Goal: Transaction & Acquisition: Purchase product/service

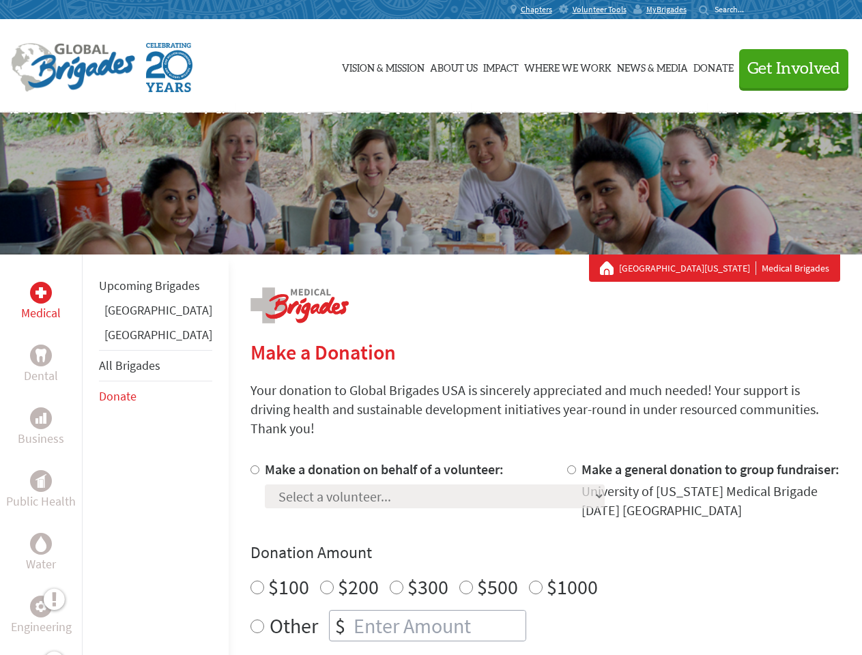
click at [753, 10] on div "Search for:" at bounding box center [726, 9] width 55 height 11
click at [788, 68] on span "Get Involved" at bounding box center [793, 69] width 93 height 16
click at [90, 455] on div "Upcoming Brigades [GEOGRAPHIC_DATA] [GEOGRAPHIC_DATA] All Brigades Donate" at bounding box center [155, 582] width 147 height 655
click at [521, 548] on div "Donation Amount $100 $200 $300 $500 $1000 Other $" at bounding box center [545, 592] width 590 height 100
click at [250, 465] on input "Make a donation on behalf of a volunteer:" at bounding box center [254, 469] width 9 height 9
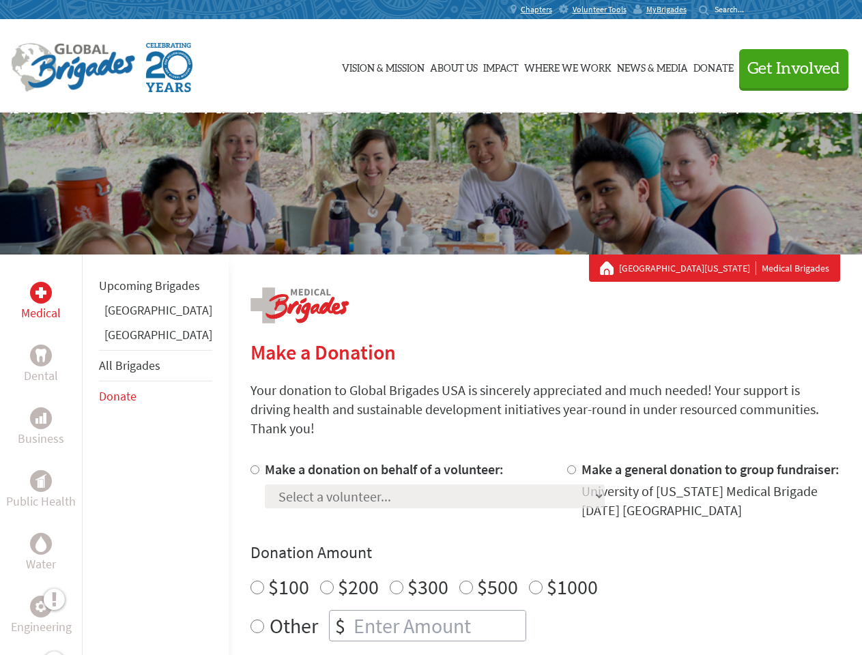
radio input "true"
click at [567, 465] on input "Make a general donation to group fundraiser:" at bounding box center [571, 469] width 9 height 9
radio input "true"
